Goal: Information Seeking & Learning: Learn about a topic

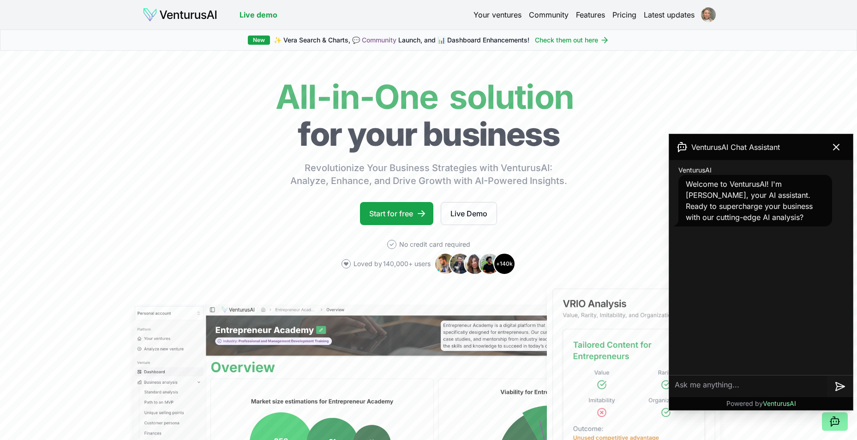
scroll to position [231, 0]
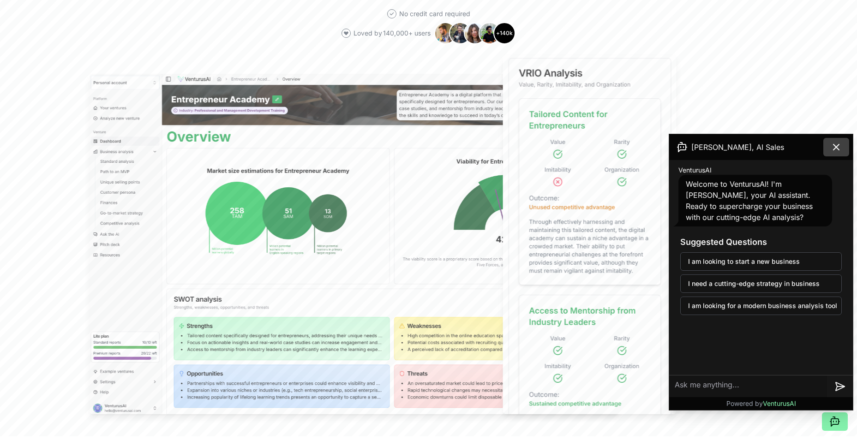
click at [838, 148] on icon at bounding box center [835, 147] width 11 height 11
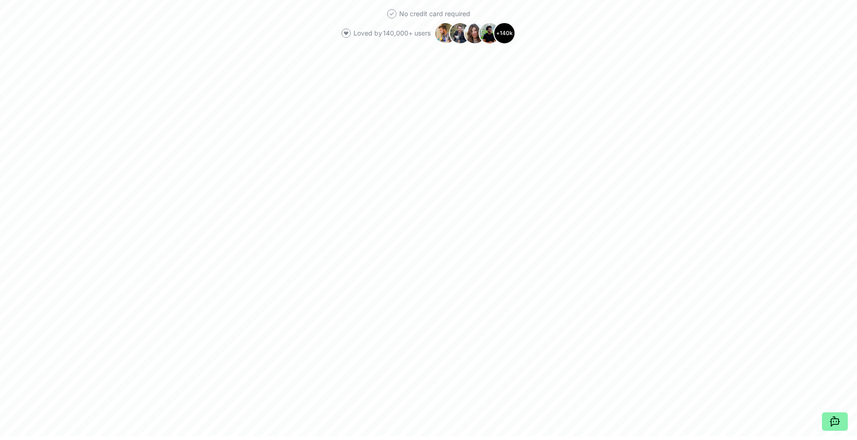
scroll to position [0, 0]
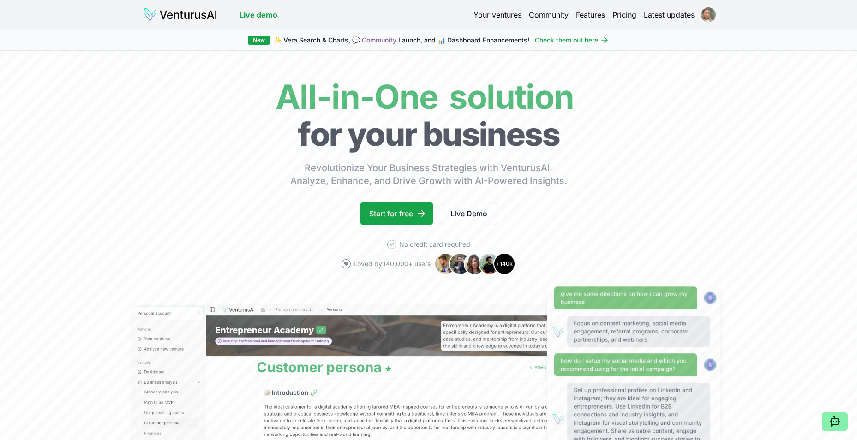
click at [709, 6] on div "Live demo Your ventures Community Features Pricing Latest updates Live demo" at bounding box center [429, 15] width 646 height 30
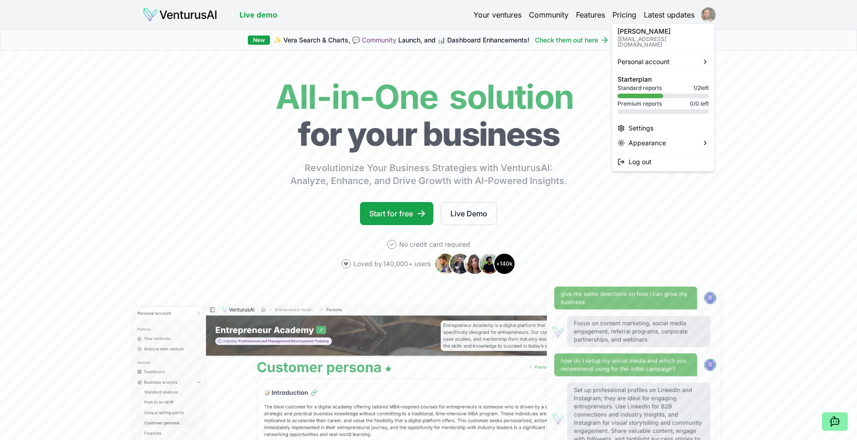
click at [708, 20] on html "We value your privacy We use cookies to enhance your browsing experience, serve…" at bounding box center [428, 220] width 857 height 440
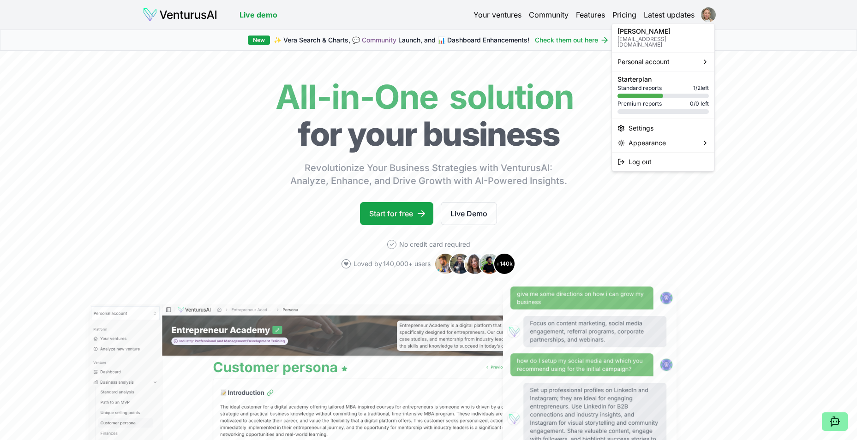
click at [487, 17] on html "We value your privacy We use cookies to enhance your browsing experience, serve…" at bounding box center [428, 220] width 857 height 440
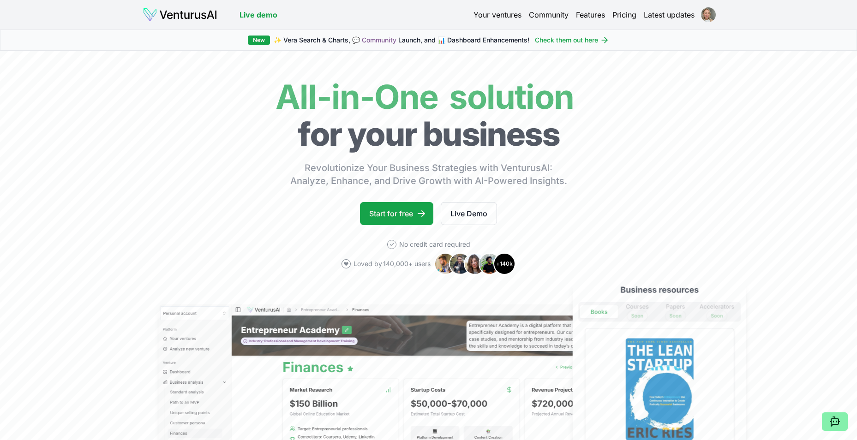
click at [487, 11] on link "Your ventures" at bounding box center [497, 14] width 48 height 11
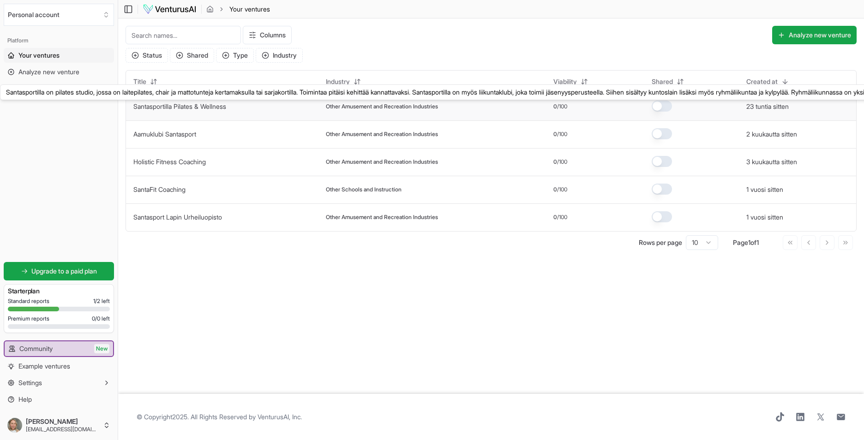
click at [168, 108] on link "Santasportilla Pilates & Wellness" at bounding box center [179, 106] width 93 height 8
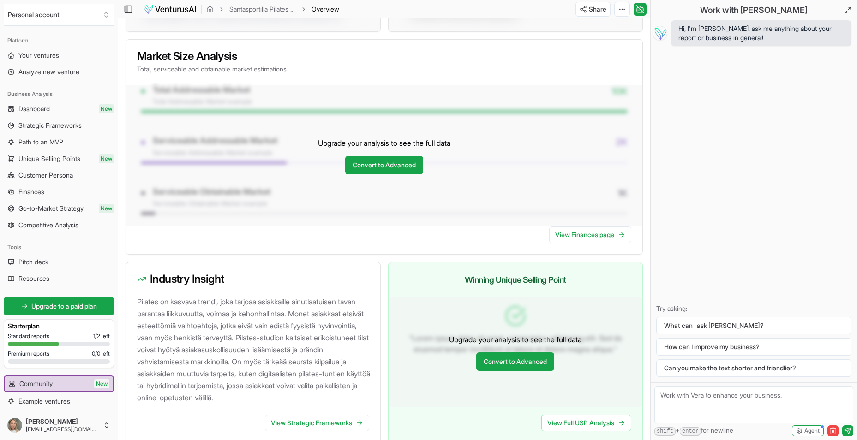
scroll to position [774, 0]
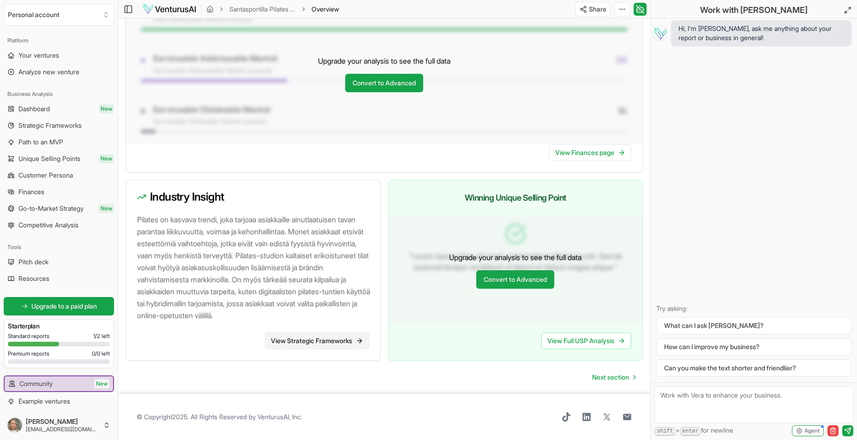
click at [312, 340] on link "View Strategic Frameworks" at bounding box center [317, 341] width 104 height 17
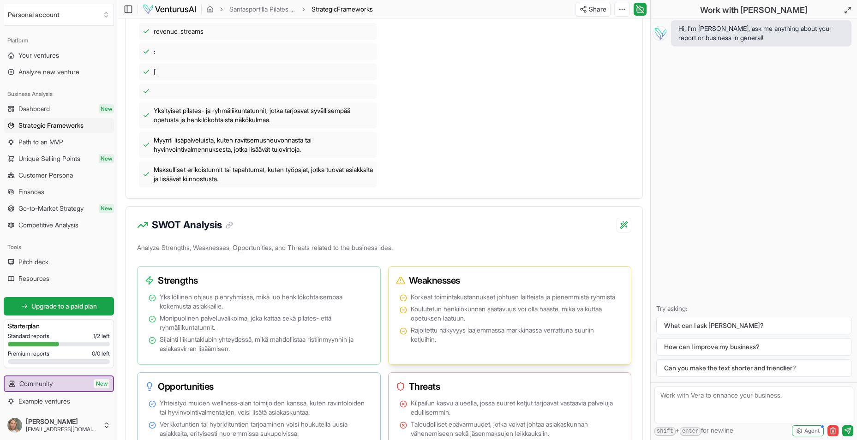
scroll to position [600, 0]
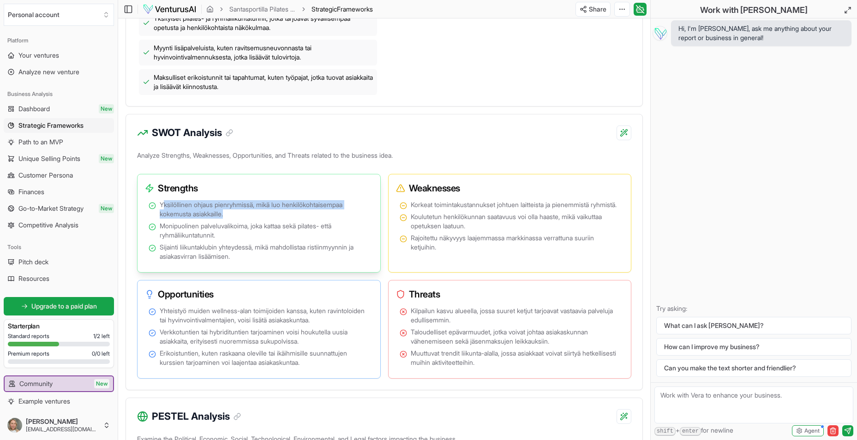
drag, startPoint x: 162, startPoint y: 213, endPoint x: 243, endPoint y: 226, distance: 82.3
click at [243, 219] on span "Yksilöllinen ohjaus pienryhmissä, mikä luo henkilökohtaisempaa kokemusta asiakk…" at bounding box center [264, 209] width 209 height 18
click at [244, 230] on ul "Yksilöllinen ohjaus pienryhmissä, mikä luo henkilökohtaisempaa kokemusta asiakk…" at bounding box center [259, 230] width 221 height 61
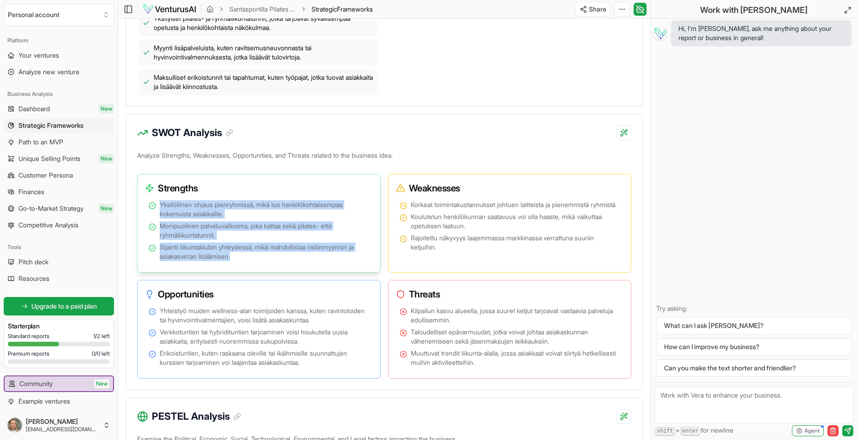
drag, startPoint x: 160, startPoint y: 216, endPoint x: 278, endPoint y: 264, distance: 127.2
click at [278, 261] on ul "Yksilöllinen ohjaus pienryhmissä, mikä luo henkilökohtaisempaa kokemusta asiakk…" at bounding box center [259, 230] width 221 height 61
drag, startPoint x: 278, startPoint y: 264, endPoint x: 204, endPoint y: 261, distance: 73.9
click at [204, 261] on span "Sijainti liikuntaklubin yhteydessä, mikä mahdollistaa ristiinmyynnin ja asiakas…" at bounding box center [264, 252] width 209 height 18
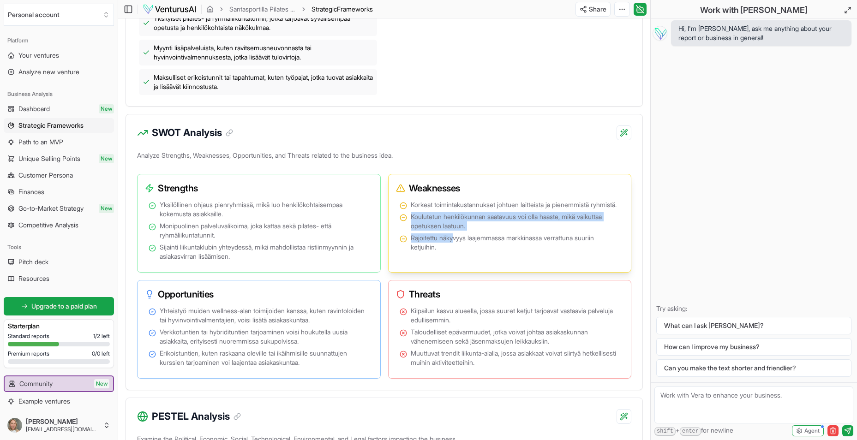
drag, startPoint x: 410, startPoint y: 236, endPoint x: 455, endPoint y: 253, distance: 48.3
click at [455, 252] on ul "Korkeat toimintakustannukset johtuen laitteista ja pienemmistä ryhmistä. Koulut…" at bounding box center [509, 226] width 221 height 52
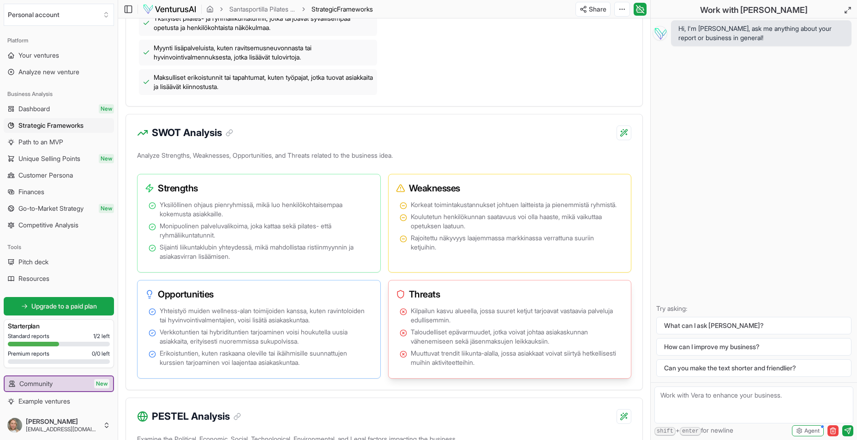
click at [516, 337] on span "Taloudelliset epävarmuudet, jotka voivat johtaa asiakaskunnan vähenemiseen sekä…" at bounding box center [515, 337] width 209 height 18
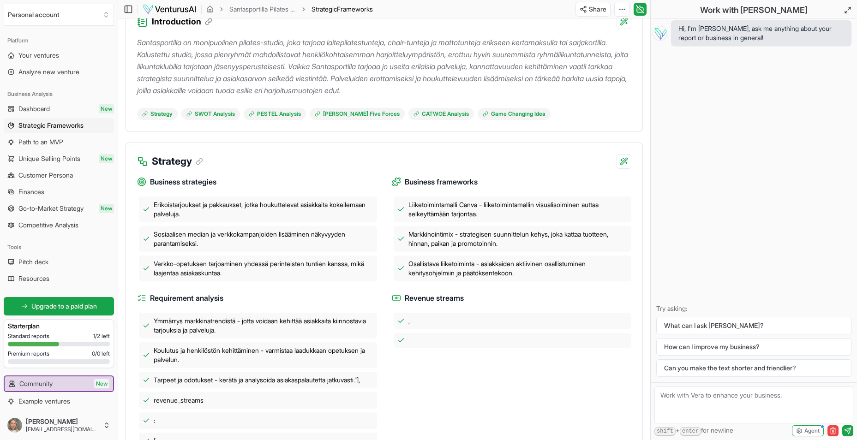
scroll to position [0, 0]
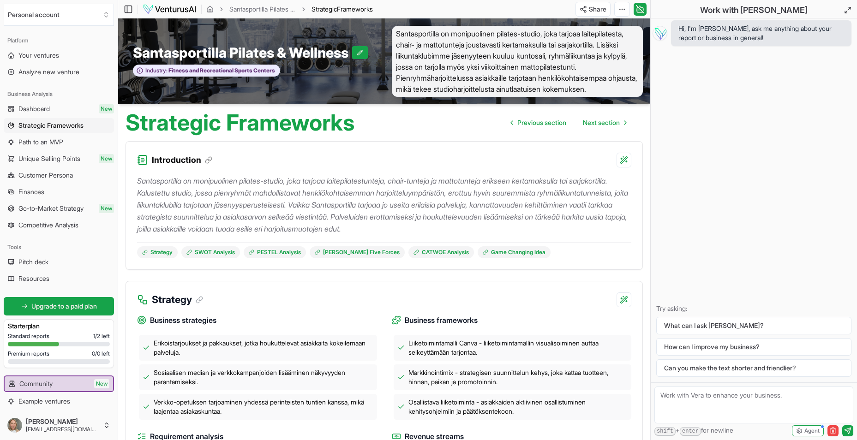
drag, startPoint x: 279, startPoint y: 192, endPoint x: 297, endPoint y: 192, distance: 18.0
click at [279, 192] on p "Santasportilla on monipuolinen pilates-studio, joka tarjoaa laitepilatestunteja…" at bounding box center [384, 205] width 494 height 60
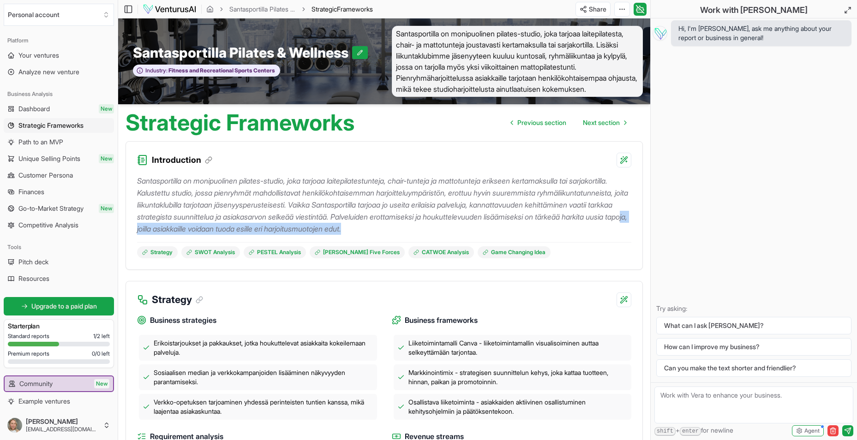
drag, startPoint x: 348, startPoint y: 230, endPoint x: 589, endPoint y: 226, distance: 240.4
click at [589, 226] on p "Santasportilla on monipuolinen pilates-studio, joka tarjoaa laitepilatestunteja…" at bounding box center [384, 205] width 494 height 60
click at [589, 227] on p "Santasportilla on monipuolinen pilates-studio, joka tarjoaa laitepilatestunteja…" at bounding box center [384, 205] width 494 height 60
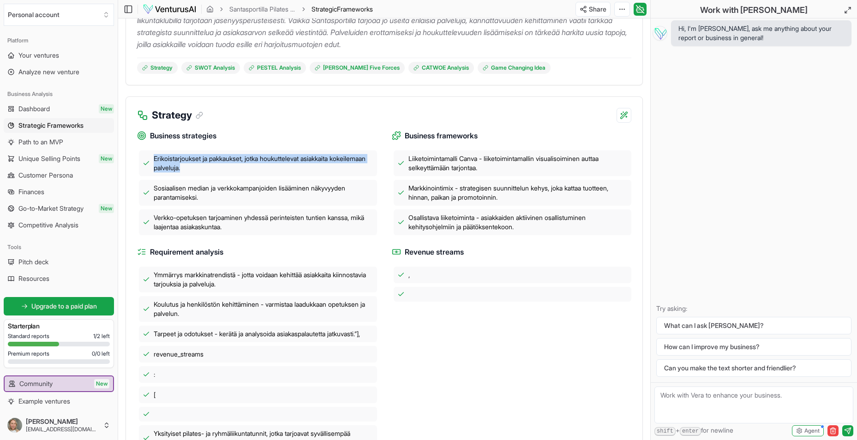
drag, startPoint x: 155, startPoint y: 158, endPoint x: 243, endPoint y: 172, distance: 88.7
click at [243, 172] on span "Erikoistarjoukset ja pakkaukset, jotka houkuttelevat asiakkaita kokeilemaan pal…" at bounding box center [264, 163] width 220 height 18
drag, startPoint x: 243, startPoint y: 172, endPoint x: 210, endPoint y: 196, distance: 40.5
click at [228, 194] on span "Sosiaalisen median ja verkkokampanjoiden lisääminen näkyvyyden parantamiseksi." at bounding box center [264, 193] width 220 height 18
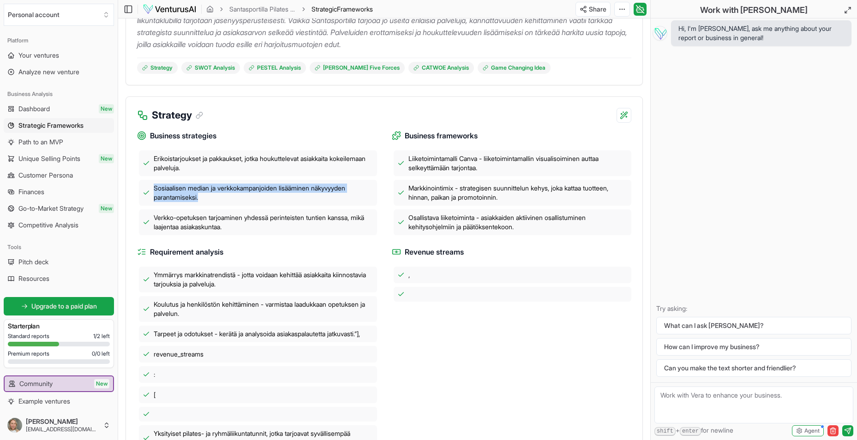
drag, startPoint x: 155, startPoint y: 188, endPoint x: 209, endPoint y: 197, distance: 54.2
click at [209, 197] on span "Sosiaalisen median ja verkkokampanjoiden lisääminen näkyvyyden parantamiseksi." at bounding box center [264, 193] width 220 height 18
drag, startPoint x: 209, startPoint y: 197, endPoint x: 209, endPoint y: 233, distance: 36.0
click at [217, 232] on div "Verkko-opetuksen tarjoaminen yhdessä perinteisten tuntien kanssa, mikä laajenta…" at bounding box center [258, 222] width 238 height 26
click at [316, 280] on span "Ymmärrys markkinatrendistä - jotta voidaan kehittää asiakkaita kiinnostavia tar…" at bounding box center [264, 279] width 220 height 18
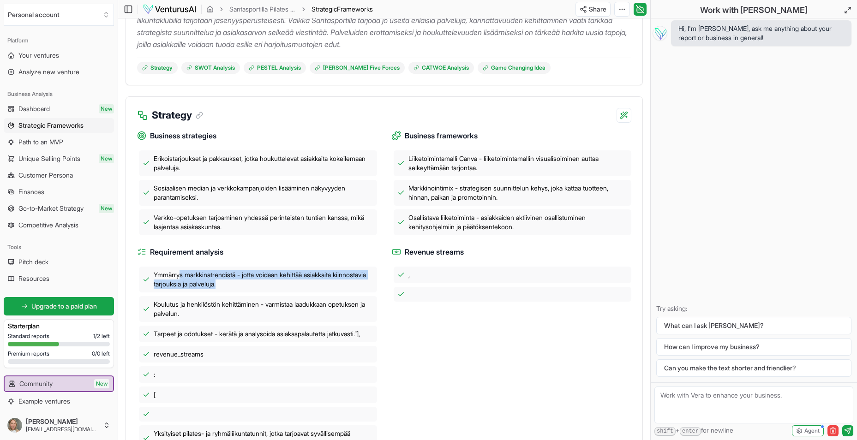
drag, startPoint x: 181, startPoint y: 274, endPoint x: 262, endPoint y: 285, distance: 82.4
click at [262, 285] on span "Ymmärrys markkinatrendistä - jotta voidaan kehittää asiakkaita kiinnostavia tar…" at bounding box center [264, 279] width 220 height 18
drag, startPoint x: 262, startPoint y: 285, endPoint x: 207, endPoint y: 290, distance: 55.6
click at [200, 291] on div "Ymmärrys markkinatrendistä - jotta voidaan kehittää asiakkaita kiinnostavia tar…" at bounding box center [258, 280] width 238 height 26
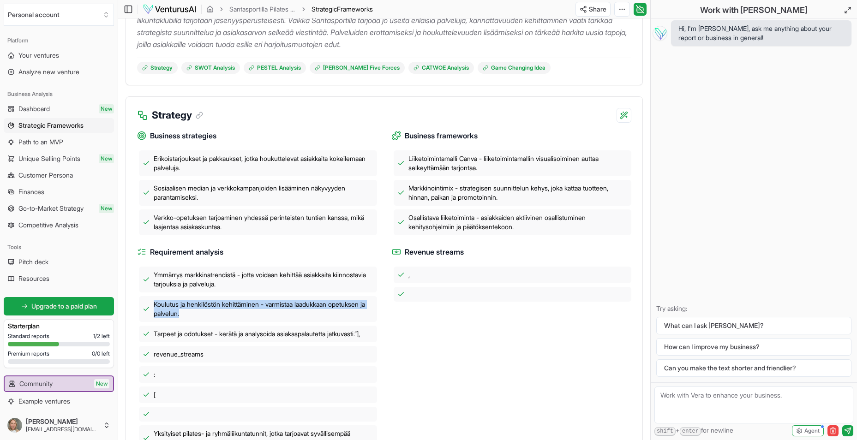
drag, startPoint x: 152, startPoint y: 304, endPoint x: 194, endPoint y: 313, distance: 43.4
click at [194, 313] on div "Koulutus ja henkilöstön kehittäminen - varmistaa laadukkaan opetuksen ja palvel…" at bounding box center [258, 309] width 238 height 26
click at [315, 316] on span "Koulutus ja henkilöstön kehittäminen - varmistaa laadukkaan opetuksen ja palvel…" at bounding box center [264, 309] width 220 height 18
click at [291, 330] on span "Tarpeet ja odotukset - kerätä ja analysoida asiakaspalautetta jatkuvasti.”]," at bounding box center [257, 333] width 206 height 9
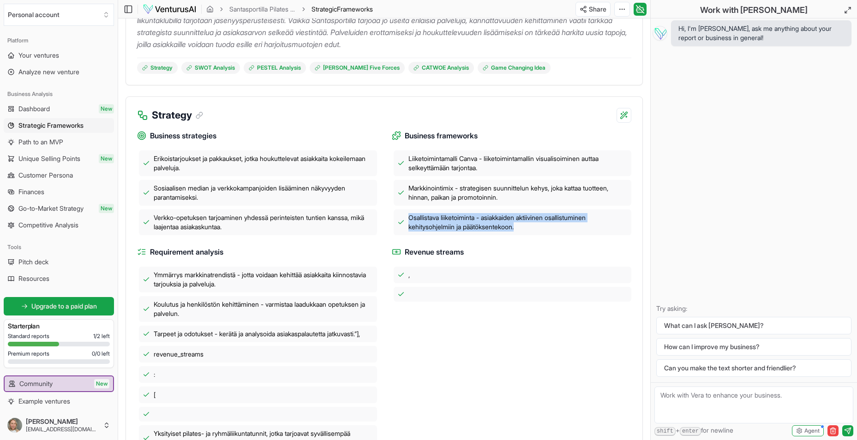
drag, startPoint x: 403, startPoint y: 216, endPoint x: 555, endPoint y: 227, distance: 152.1
click at [555, 227] on div "Osallistava liiketoiminta - asiakkaiden aktiivinen osallistuminen kehitysohjelm…" at bounding box center [512, 222] width 238 height 26
drag, startPoint x: 555, startPoint y: 227, endPoint x: 530, endPoint y: 228, distance: 25.4
click at [530, 228] on span "Osallistava liiketoiminta - asiakkaiden aktiivinen osallistuminen kehitysohjelm…" at bounding box center [518, 222] width 220 height 18
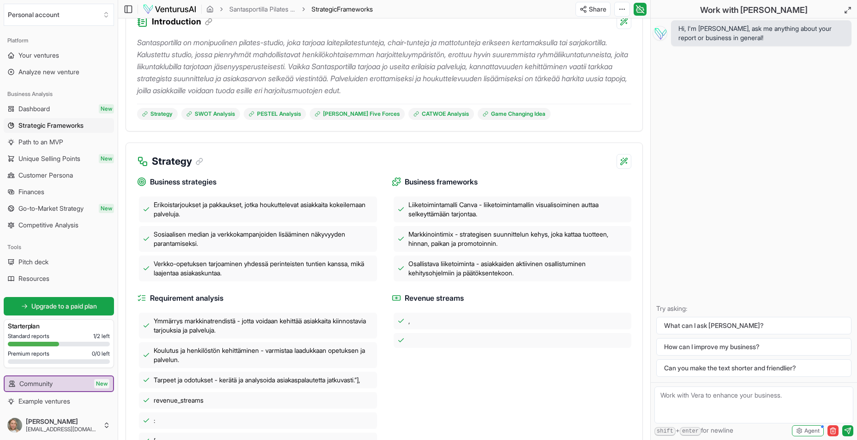
scroll to position [369, 0]
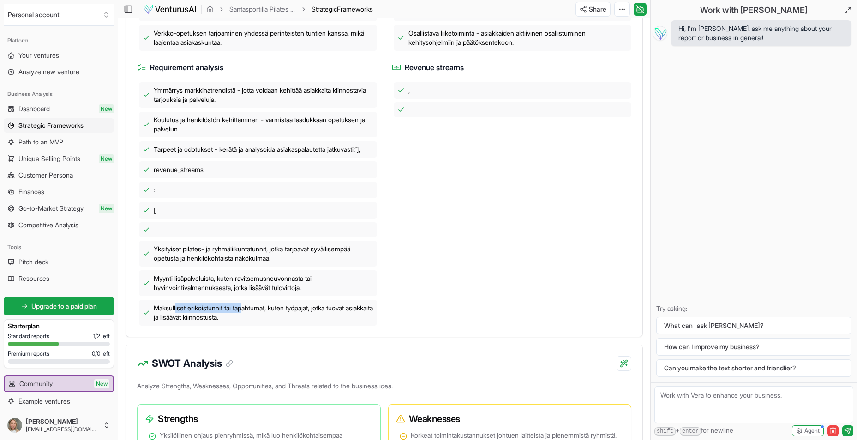
drag, startPoint x: 176, startPoint y: 320, endPoint x: 247, endPoint y: 318, distance: 71.1
click at [247, 318] on span "Maksulliset erikoistunnit tai tapahtumat, kuten työpajat, jotka tuovat asiakkai…" at bounding box center [264, 313] width 220 height 18
drag, startPoint x: 247, startPoint y: 318, endPoint x: 292, endPoint y: 317, distance: 44.3
click at [292, 317] on span "Maksulliset erikoistunnit tai tapahtumat, kuten työpajat, jotka tuovat asiakkai…" at bounding box center [264, 313] width 220 height 18
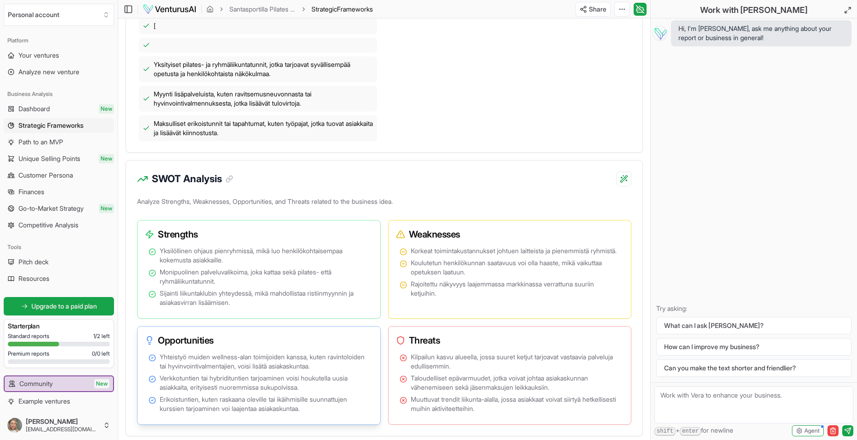
scroll to position [600, 0]
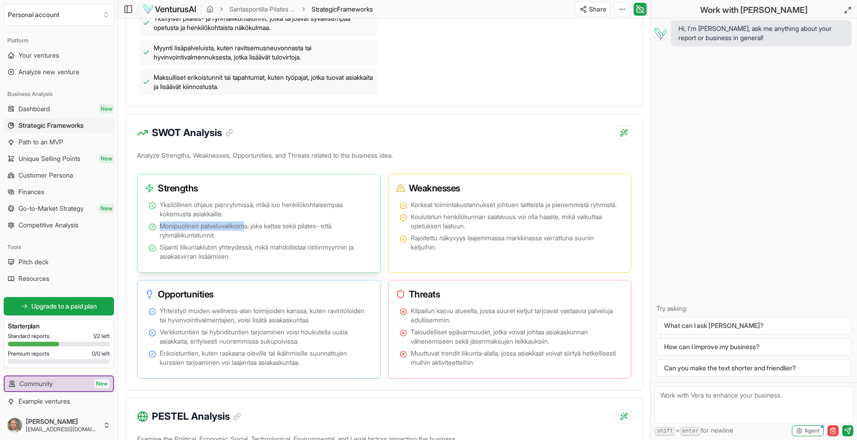
drag, startPoint x: 157, startPoint y: 237, endPoint x: 247, endPoint y: 233, distance: 89.6
click at [247, 233] on li "Monipuolinen palveluvalikoima, joka kattaa sekä pilates- että ryhmäliikuntatunn…" at bounding box center [259, 230] width 221 height 18
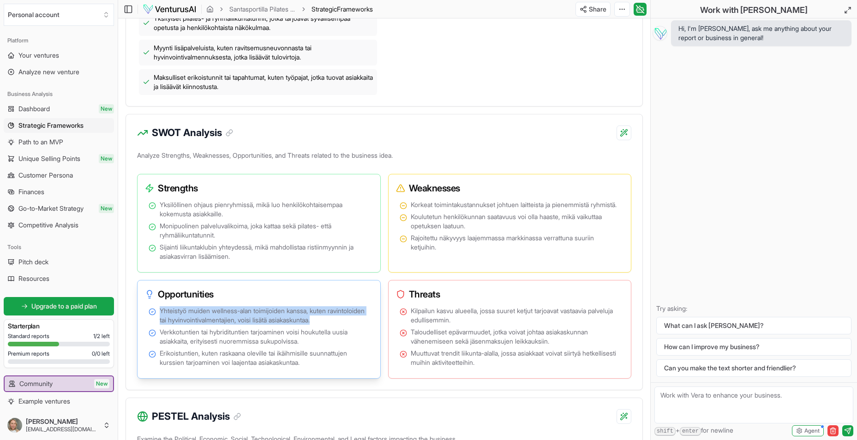
drag, startPoint x: 160, startPoint y: 322, endPoint x: 367, endPoint y: 331, distance: 207.8
click at [367, 325] on span "Yhteistyö muiden wellness-alan toimijoiden kanssa, kuten ravintoloiden tai hyvi…" at bounding box center [264, 315] width 209 height 18
click at [177, 325] on span "Yhteistyö muiden wellness-alan toimijoiden kanssa, kuten ravintoloiden tai hyvi…" at bounding box center [264, 315] width 209 height 18
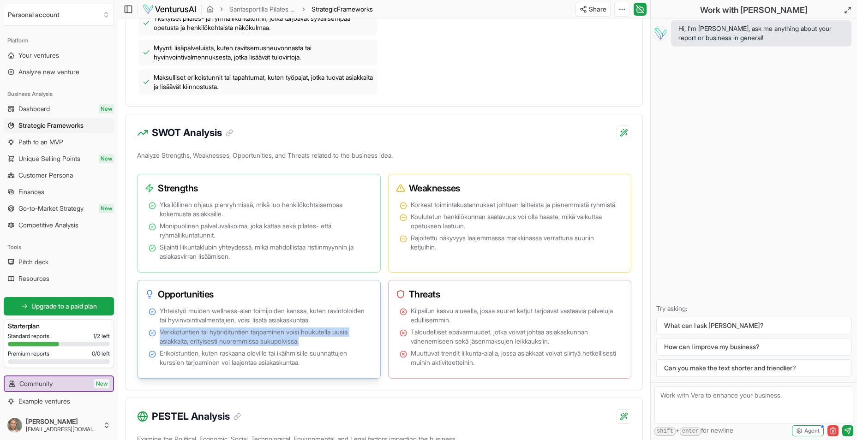
drag, startPoint x: 159, startPoint y: 341, endPoint x: 329, endPoint y: 351, distance: 170.5
click at [329, 346] on li "Verkkotuntien tai hybridituntien tarjoaminen voisi houkutella uusia asiakkaita,…" at bounding box center [259, 337] width 221 height 18
drag, startPoint x: 329, startPoint y: 351, endPoint x: 314, endPoint y: 373, distance: 27.1
click at [314, 367] on span "Erikoistuntien, kuten raskaana oleville tai ikäihmisille suunnattujen kurssien …" at bounding box center [264, 358] width 209 height 18
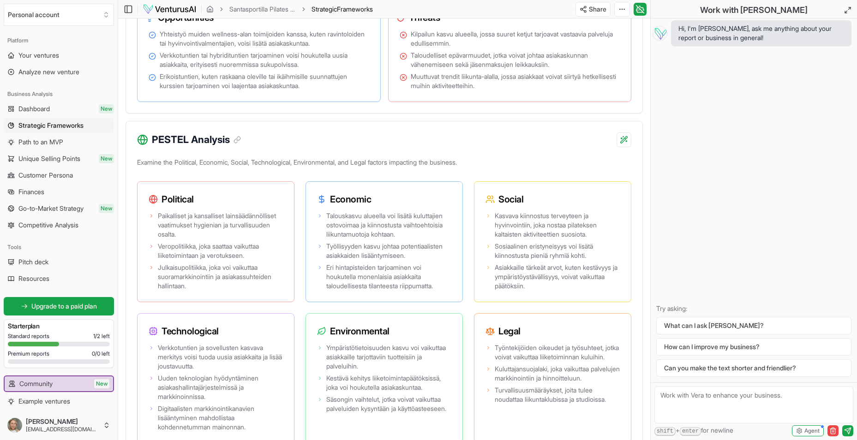
scroll to position [1061, 0]
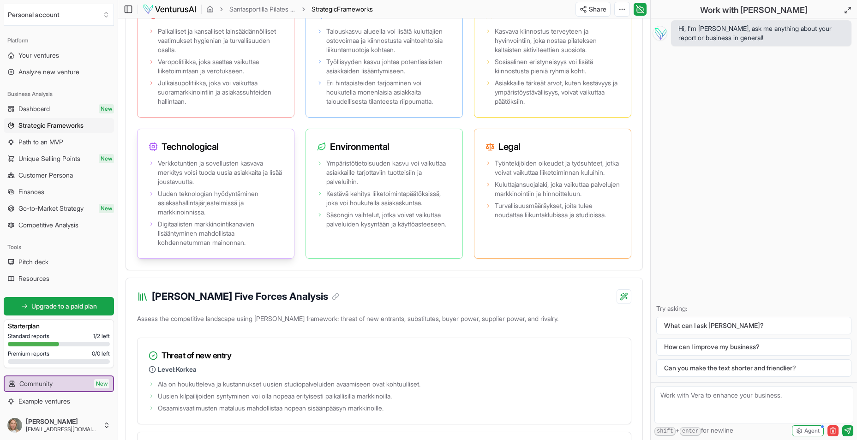
click at [269, 247] on span "Digitaalisten markkinointikanavien lisääntyminen mahdollistaa kohdennetumman ma…" at bounding box center [220, 234] width 125 height 28
click at [206, 202] on span "Uuden teknologian hyödyntäminen asiakashallintajärjestelmissä ja markkinoinniss…" at bounding box center [220, 203] width 125 height 28
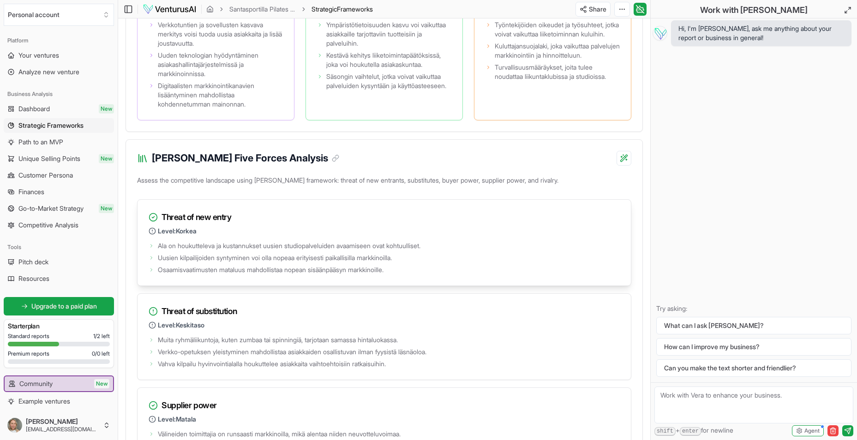
click at [322, 262] on span "Uusien kilpailijoiden syntyminen voi olla nopeaa erityisesti paikallisilla mark…" at bounding box center [275, 257] width 234 height 9
click at [417, 262] on li "Uusien kilpailijoiden syntyminen voi olla nopeaa erityisesti paikallisilla mark…" at bounding box center [384, 257] width 471 height 9
click at [228, 262] on span "Uusien kilpailijoiden syntyminen voi olla nopeaa erityisesti paikallisilla mark…" at bounding box center [275, 257] width 234 height 9
drag, startPoint x: 192, startPoint y: 262, endPoint x: 340, endPoint y: 258, distance: 147.7
click at [340, 258] on ul "Ala on houkutteleva ja kustannukset uusien studiopalveluiden avaamiseen ovat ko…" at bounding box center [384, 256] width 471 height 35
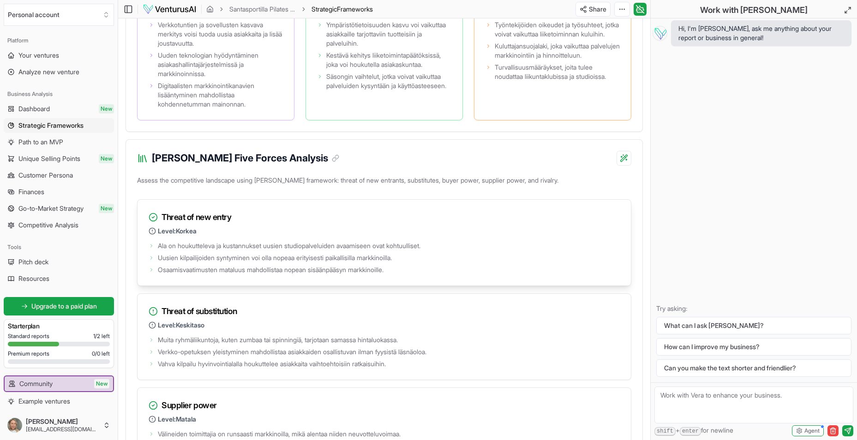
drag, startPoint x: 340, startPoint y: 258, endPoint x: 310, endPoint y: 282, distance: 38.1
click at [310, 274] on span "Osaamisvaatimusten mataluus mahdollistaa nopean sisäänpääsyn markkinoille." at bounding box center [271, 269] width 226 height 9
drag, startPoint x: 445, startPoint y: 361, endPoint x: 168, endPoint y: 369, distance: 276.9
click at [168, 369] on ul "Muita ryhmäliikuntoja, kuten zumbaa tai spinningiä, tarjotaan samassa hintaluok…" at bounding box center [384, 351] width 471 height 35
drag, startPoint x: 168, startPoint y: 369, endPoint x: 211, endPoint y: 376, distance: 43.8
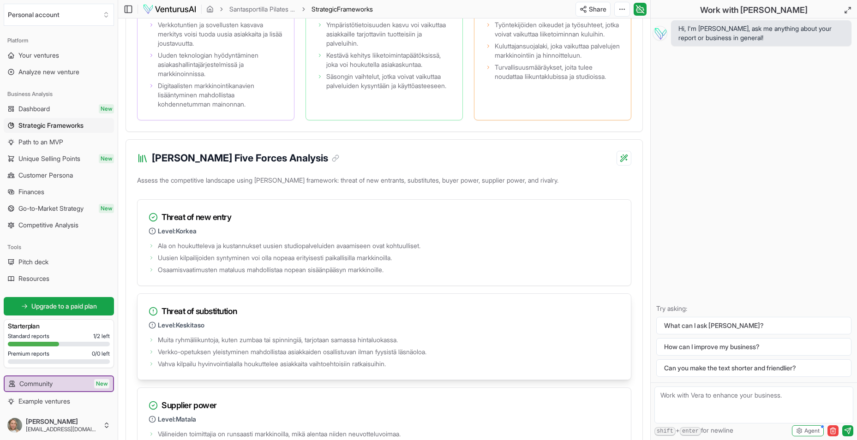
click at [211, 369] on span "Vahva kilpailu hyvinvointialalla houkuttelee asiakkaita vaihtoehtoisiin ratkais…" at bounding box center [272, 363] width 228 height 9
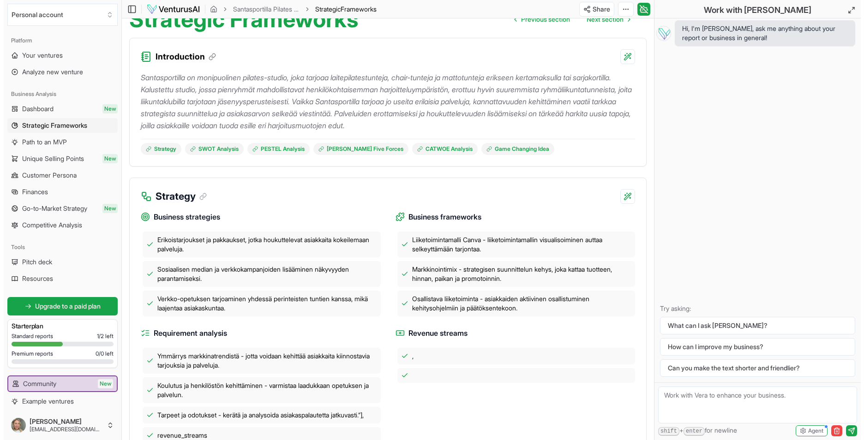
scroll to position [0, 0]
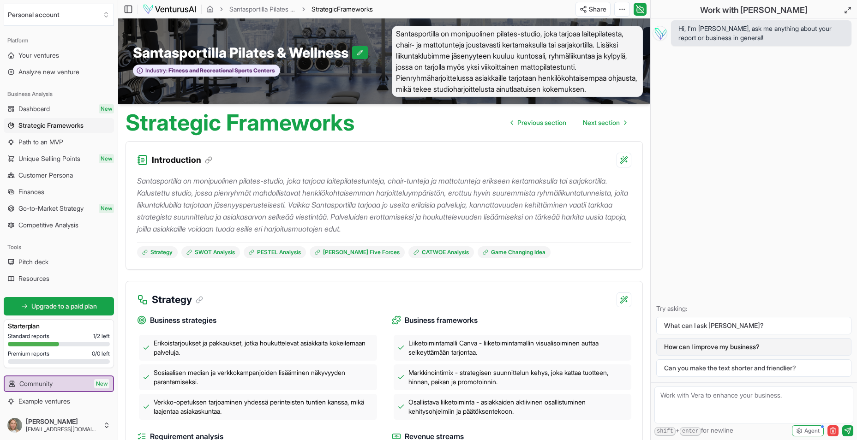
click at [714, 348] on button "How can I improve my business?" at bounding box center [753, 347] width 195 height 18
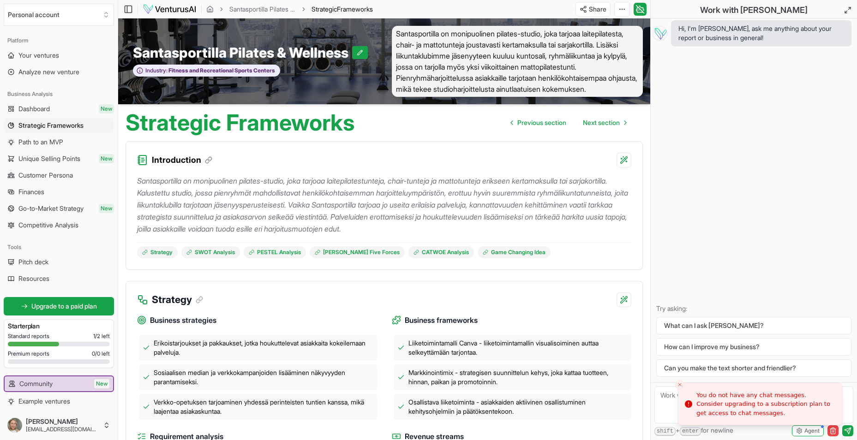
click at [707, 264] on div "Hi, I'm [PERSON_NAME], ask me anything about your report or business in general…" at bounding box center [753, 200] width 206 height 364
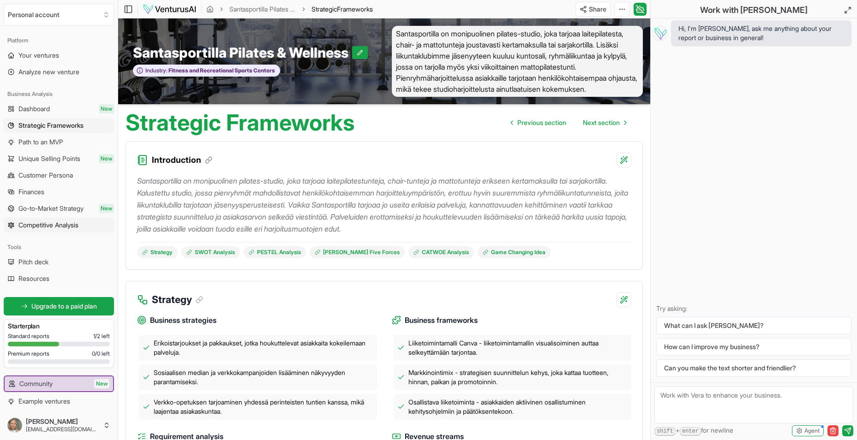
click at [42, 229] on span "Competitive Analysis" at bounding box center [48, 225] width 60 height 9
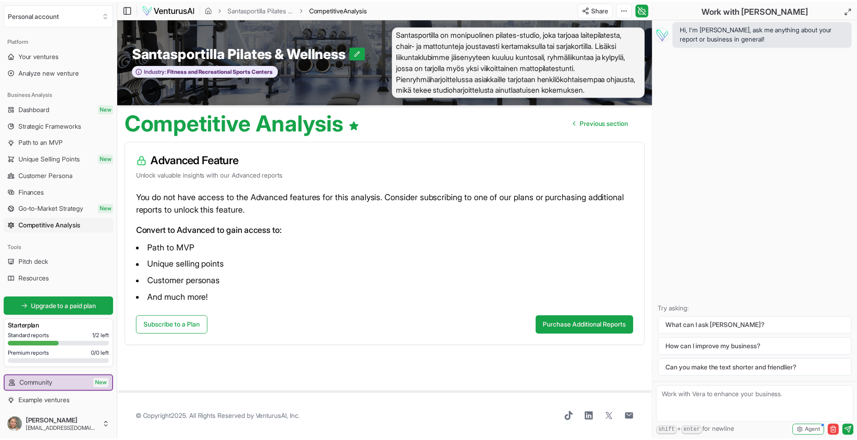
scroll to position [35, 0]
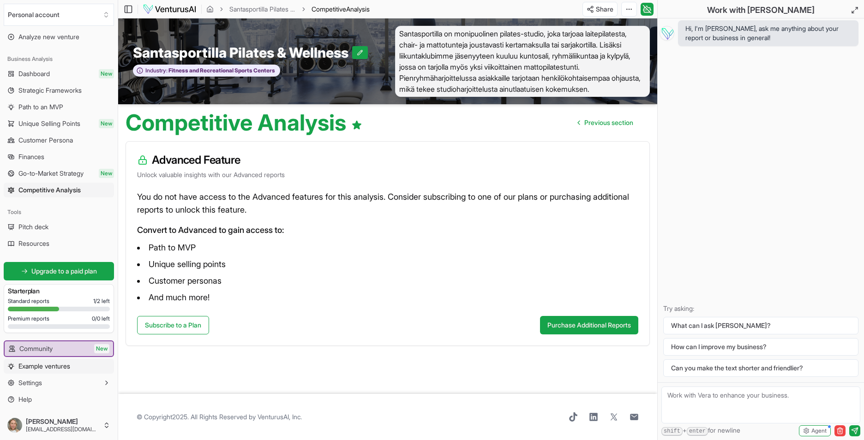
click at [48, 364] on span "Example ventures" at bounding box center [44, 366] width 52 height 9
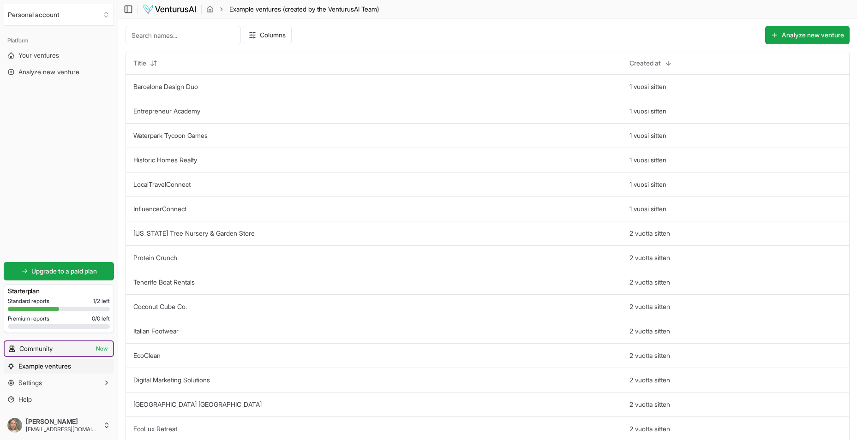
click at [41, 350] on span "Community" at bounding box center [35, 348] width 33 height 9
click at [38, 47] on div "Platform" at bounding box center [59, 40] width 110 height 15
click at [36, 56] on span "Your ventures" at bounding box center [38, 55] width 41 height 9
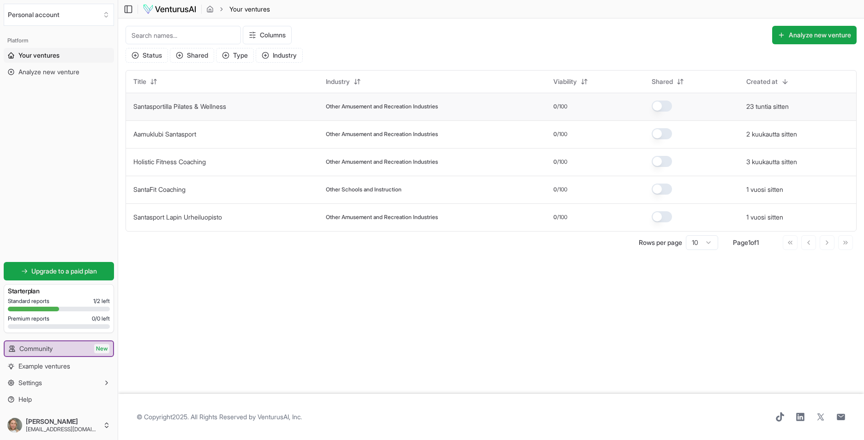
click at [173, 113] on td "Santasportilla Pilates & Wellness" at bounding box center [222, 107] width 192 height 28
click at [173, 111] on td "Santasportilla Pilates & Wellness" at bounding box center [222, 107] width 192 height 28
click at [173, 104] on link "Santasportilla Pilates & Wellness" at bounding box center [179, 106] width 93 height 8
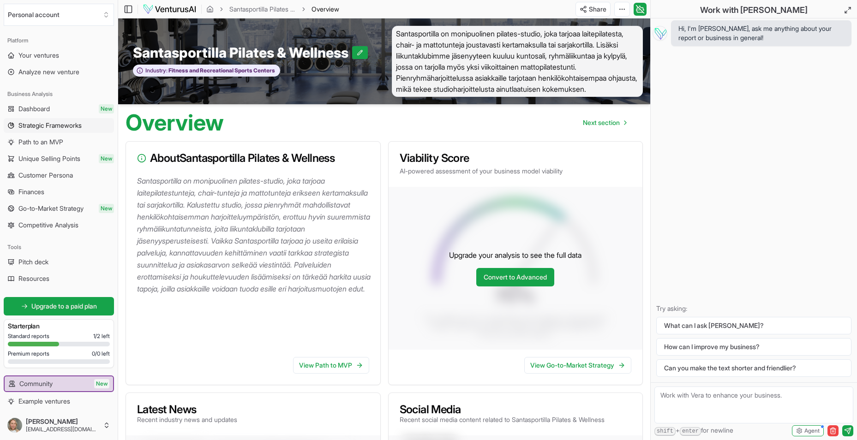
click at [31, 126] on span "Strategic Frameworks" at bounding box center [49, 125] width 63 height 9
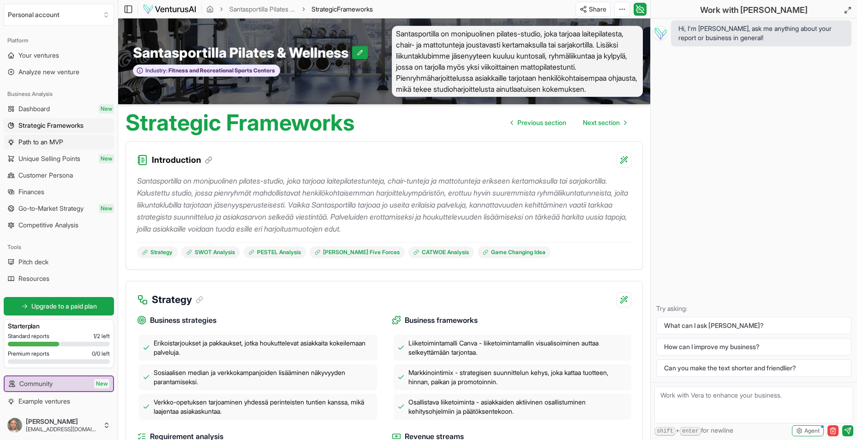
click at [27, 141] on span "Path to an MVP" at bounding box center [40, 141] width 45 height 9
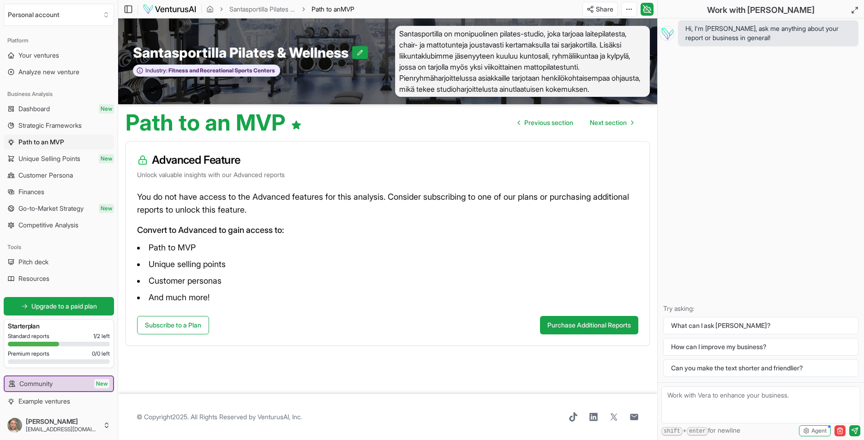
click at [29, 161] on span "Unique Selling Points" at bounding box center [49, 158] width 62 height 9
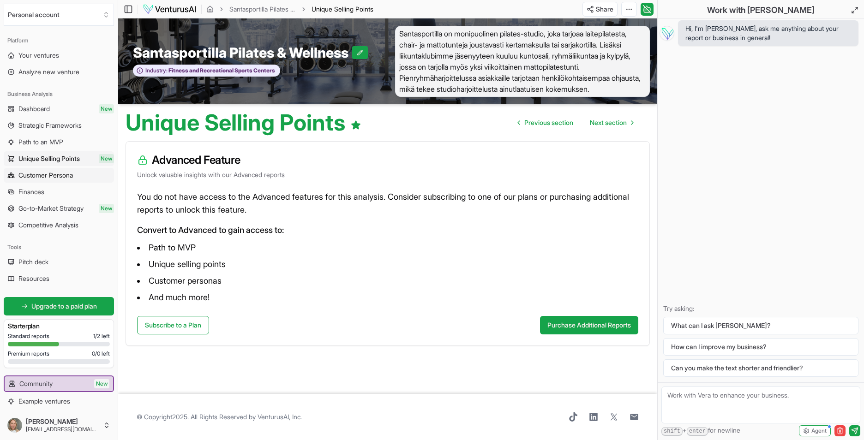
click at [30, 173] on span "Customer Persona" at bounding box center [45, 175] width 54 height 9
click at [30, 191] on span "Finances" at bounding box center [31, 191] width 26 height 9
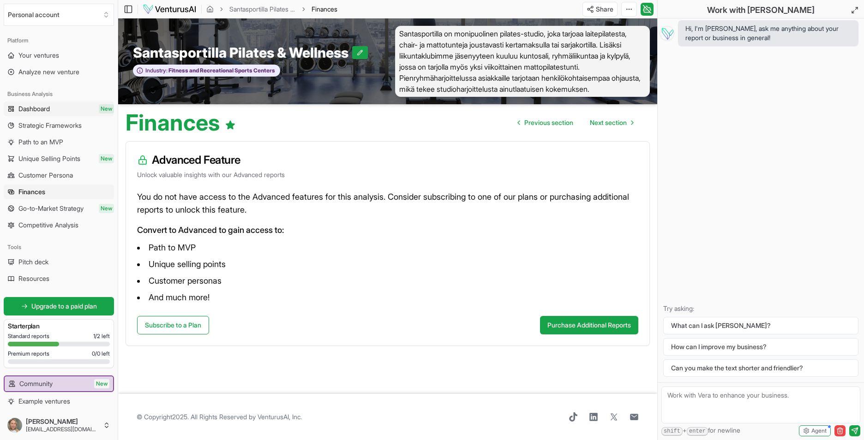
click at [46, 115] on link "Dashboard New" at bounding box center [59, 108] width 110 height 15
